Goal: Transaction & Acquisition: Subscribe to service/newsletter

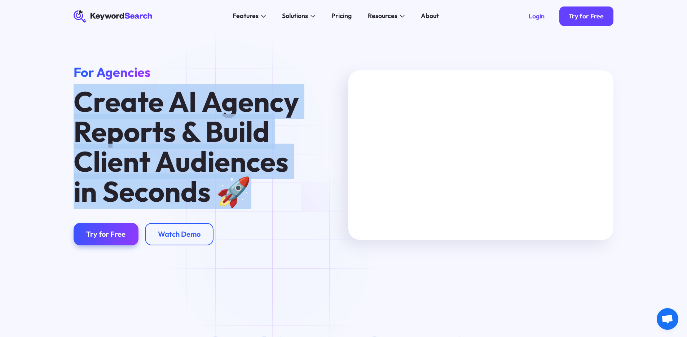
drag, startPoint x: 80, startPoint y: 103, endPoint x: 251, endPoint y: 197, distance: 194.5
click at [251, 197] on h1 "Create AI Agency Reports & Build Client Audiences in Seconds 🚀 ‍" at bounding box center [190, 147] width 233 height 120
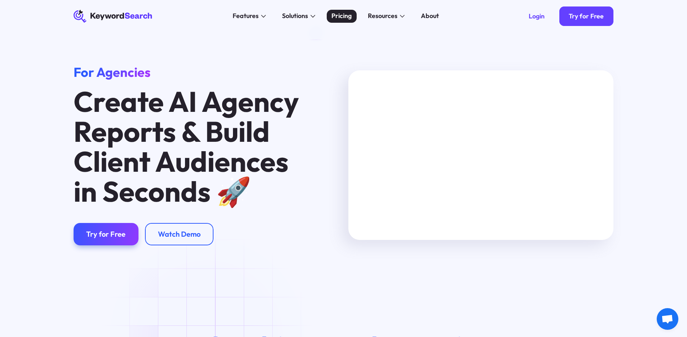
click at [339, 21] on div "Pricing" at bounding box center [341, 16] width 20 height 10
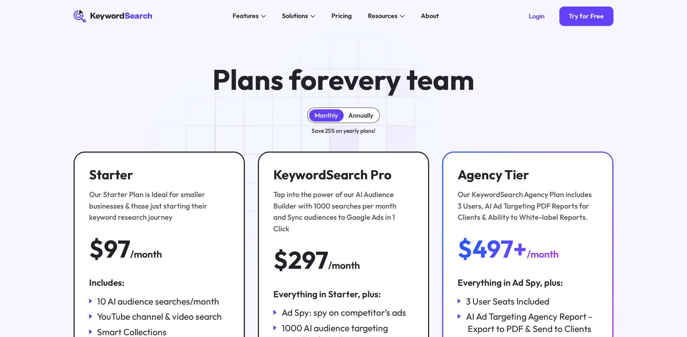
click at [357, 115] on div "Annually" at bounding box center [360, 115] width 25 height 8
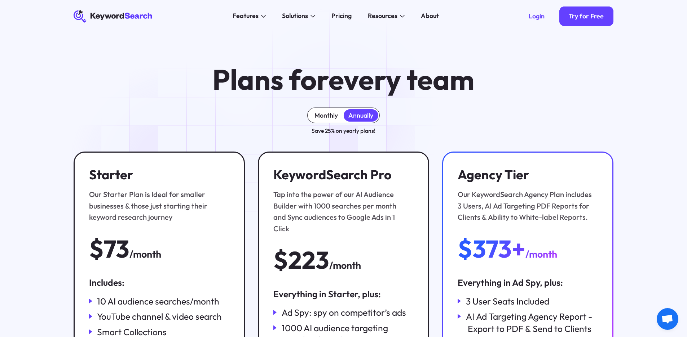
click at [331, 116] on div "Monthly" at bounding box center [325, 115] width 23 height 8
